Goal: Information Seeking & Learning: Learn about a topic

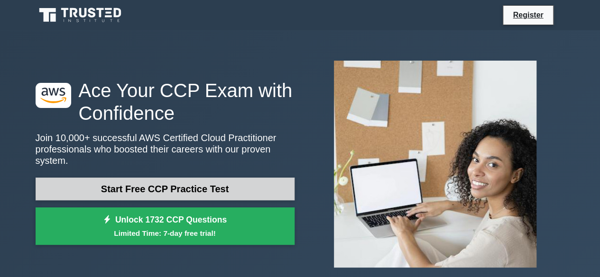
click at [123, 182] on link "Start Free CCP Practice Test" at bounding box center [165, 189] width 259 height 23
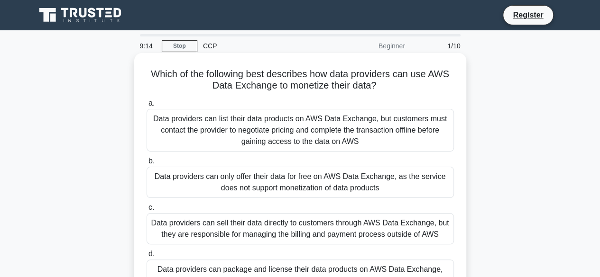
click at [281, 123] on div "Data providers can list their data products on AWS Data Exchange, but customers…" at bounding box center [299, 130] width 307 height 43
click at [146, 107] on input "a. Data providers can list their data products on AWS Data Exchange, but custom…" at bounding box center [146, 103] width 0 height 6
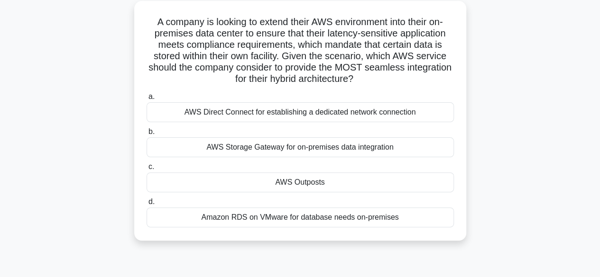
scroll to position [55, 0]
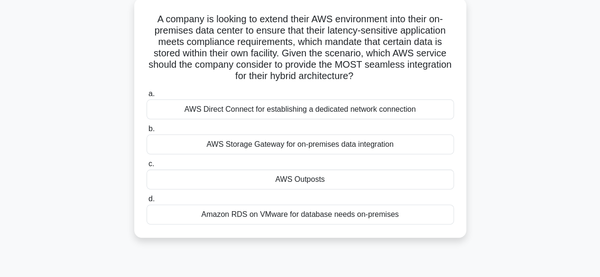
click at [299, 114] on div "AWS Direct Connect for establishing a dedicated network connection" at bounding box center [299, 110] width 307 height 20
click at [146, 97] on input "a. AWS Direct Connect for establishing a dedicated network connection" at bounding box center [146, 94] width 0 height 6
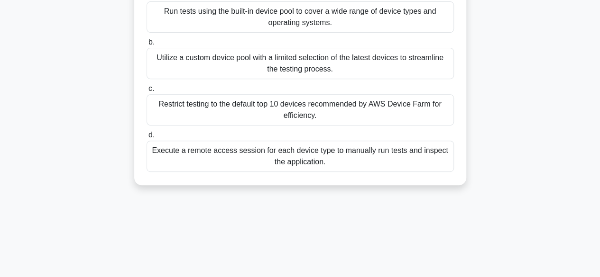
scroll to position [154, 0]
click at [281, 155] on div "Execute a remote access session for each device type to manually run tests and …" at bounding box center [299, 155] width 307 height 31
click at [146, 138] on input "d. Execute a remote access session for each device type to manually run tests a…" at bounding box center [146, 135] width 0 height 6
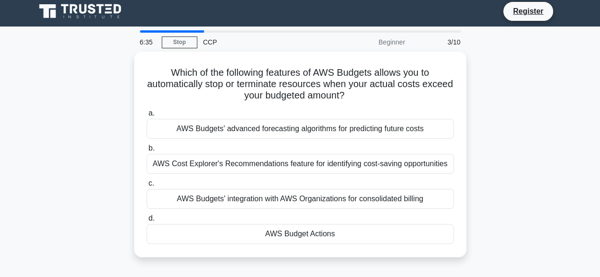
scroll to position [0, 0]
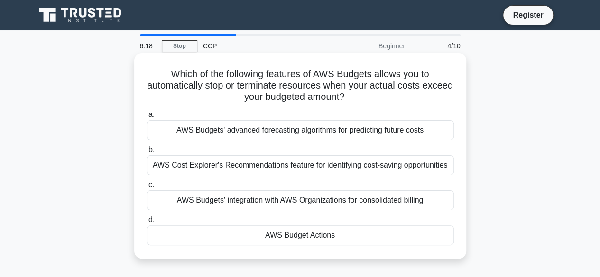
click at [298, 203] on div "AWS Budgets' integration with AWS Organizations for consolidated billing" at bounding box center [299, 201] width 307 height 20
click at [146, 188] on input "c. AWS Budgets' integration with AWS Organizations for consolidated billing" at bounding box center [146, 185] width 0 height 6
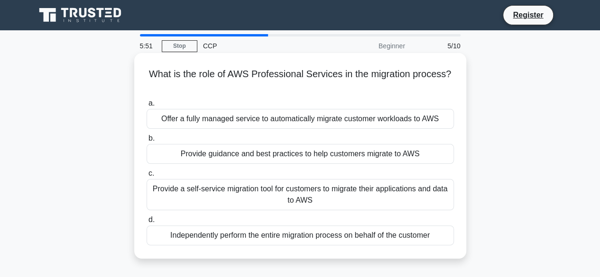
click at [310, 120] on div "Offer a fully managed service to automatically migrate customer workloads to AWS" at bounding box center [299, 119] width 307 height 20
click at [146, 107] on input "a. Offer a fully managed service to automatically migrate customer workloads to…" at bounding box center [146, 103] width 0 height 6
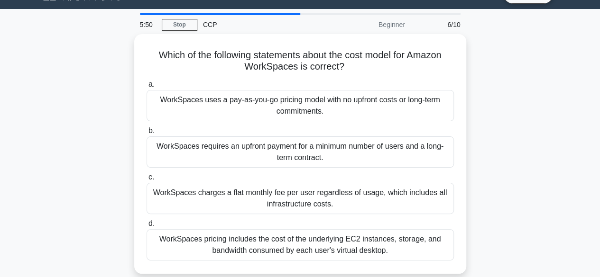
scroll to position [22, 0]
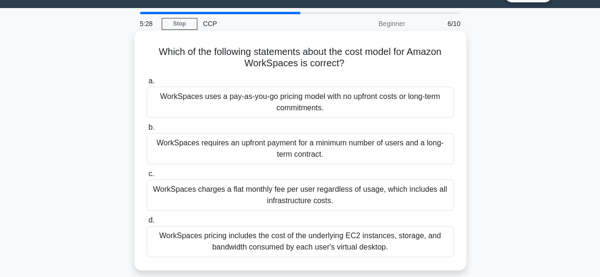
click at [282, 101] on div "WorkSpaces uses a pay-as-you-go pricing model with no upfront costs or long-ter…" at bounding box center [299, 102] width 307 height 31
click at [146, 84] on input "a. WorkSpaces uses a pay-as-you-go pricing model with no upfront costs or long-…" at bounding box center [146, 81] width 0 height 6
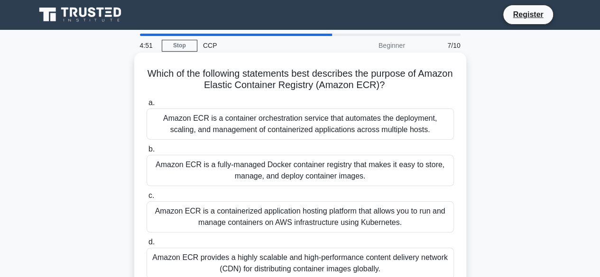
scroll to position [0, 0]
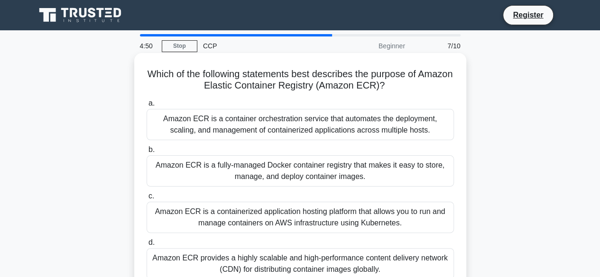
click at [274, 172] on div "Amazon ECR is a fully-managed Docker container registry that makes it easy to s…" at bounding box center [299, 170] width 307 height 31
click at [146, 153] on input "b. Amazon ECR is a fully-managed Docker container registry that makes it easy t…" at bounding box center [146, 150] width 0 height 6
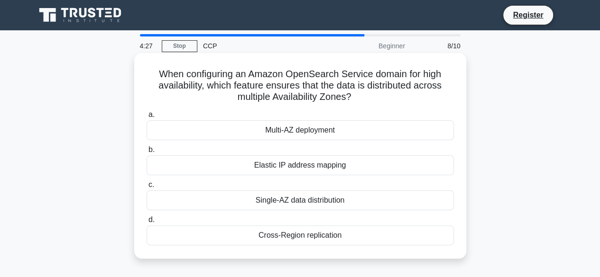
click at [273, 132] on div "Multi-AZ deployment" at bounding box center [299, 130] width 307 height 20
click at [146, 118] on input "a. Multi-AZ deployment" at bounding box center [146, 115] width 0 height 6
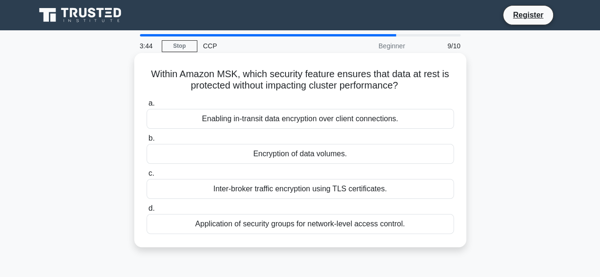
click at [279, 227] on div "Application of security groups for network-level access control." at bounding box center [299, 224] width 307 height 20
click at [146, 212] on input "d. Application of security groups for network-level access control." at bounding box center [146, 209] width 0 height 6
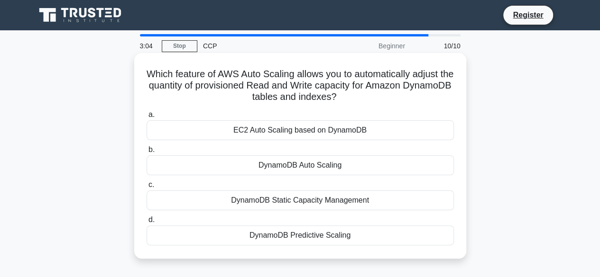
click at [292, 169] on div "DynamoDB Auto Scaling" at bounding box center [299, 165] width 307 height 20
click at [146, 153] on input "b. DynamoDB Auto Scaling" at bounding box center [146, 150] width 0 height 6
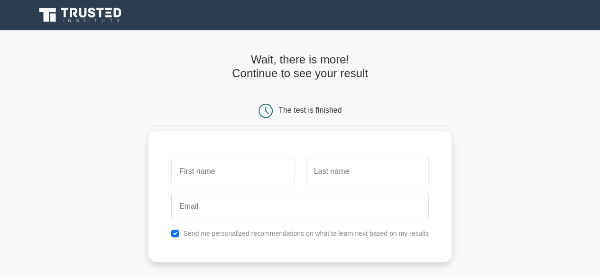
click at [232, 171] on input "text" at bounding box center [232, 171] width 123 height 27
type input "Shantanu"
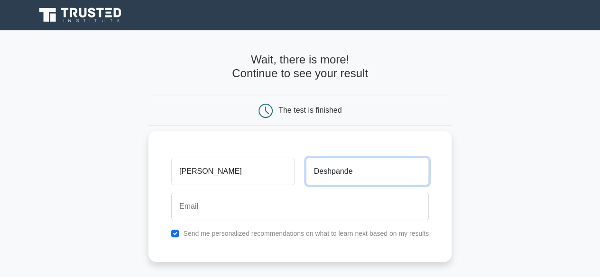
type input "Deshpande"
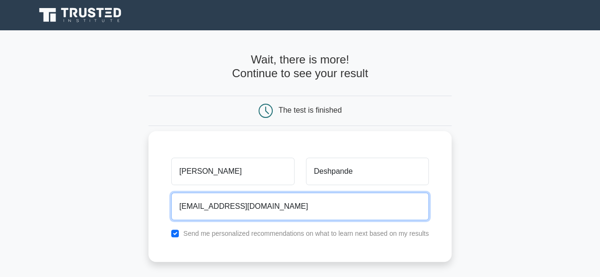
type input "deshpandeshantanu96@gmail.com"
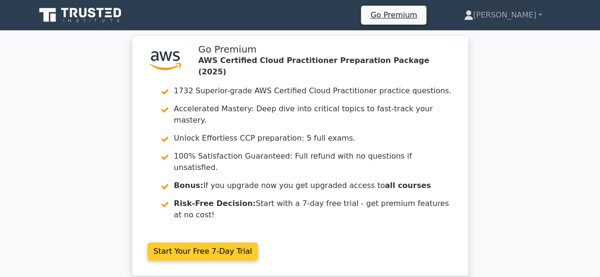
click at [190, 243] on link "Start Your Free 7-Day Trial" at bounding box center [202, 252] width 111 height 18
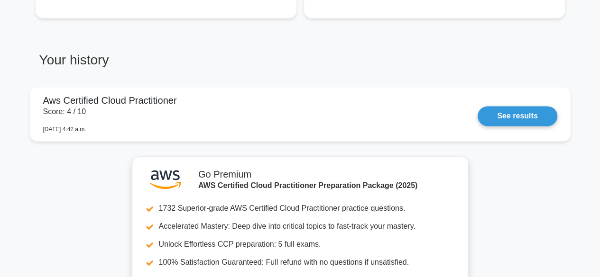
scroll to position [743, 0]
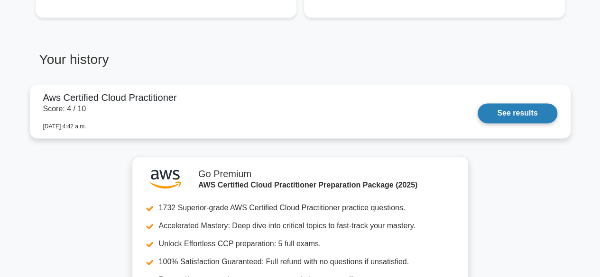
click at [511, 109] on link "See results" at bounding box center [516, 113] width 79 height 20
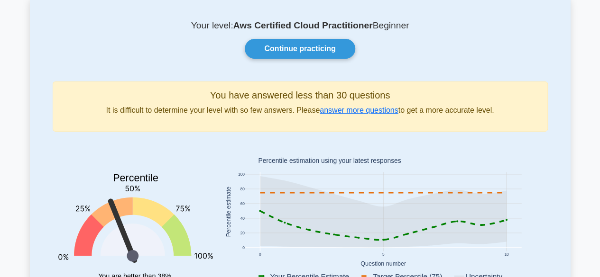
scroll to position [0, 0]
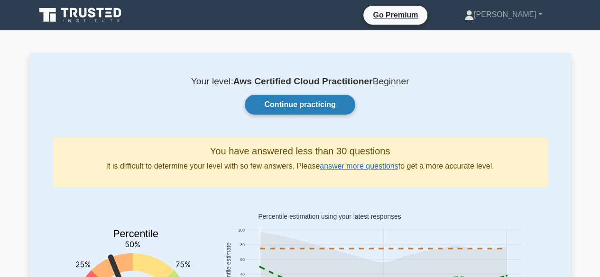
click at [308, 100] on link "Continue practicing" at bounding box center [300, 105] width 110 height 20
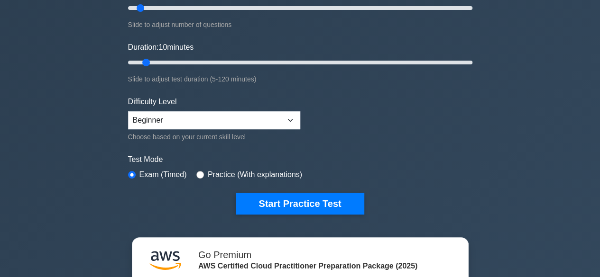
scroll to position [151, 0]
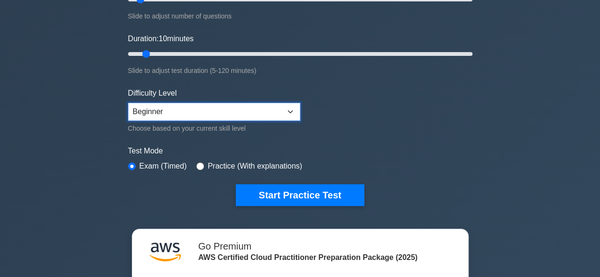
click at [287, 111] on select "Beginner Intermediate Expert" at bounding box center [214, 112] width 172 height 18
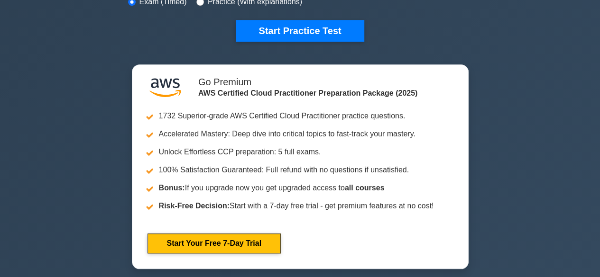
scroll to position [0, 0]
